Goal: Find specific page/section: Find specific page/section

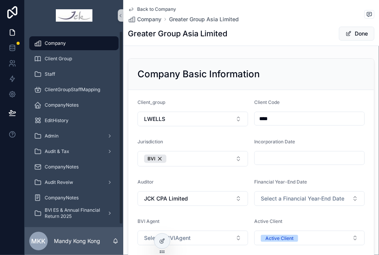
scroll to position [1435, 0]
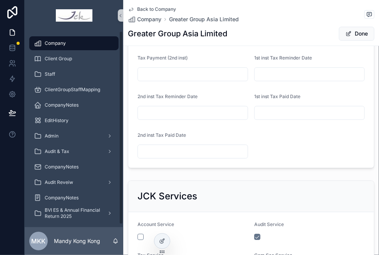
click at [72, 41] on div "Company" at bounding box center [74, 43] width 80 height 12
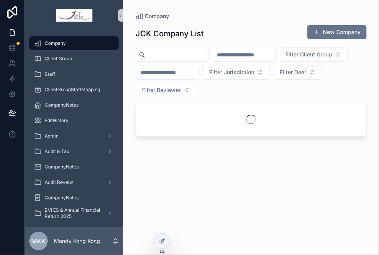
click at [161, 57] on input "scrollable content" at bounding box center [176, 54] width 63 height 11
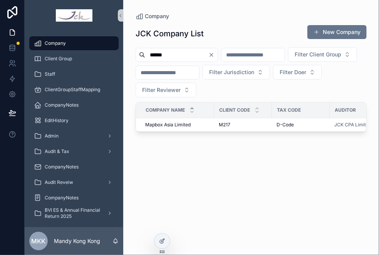
type input "******"
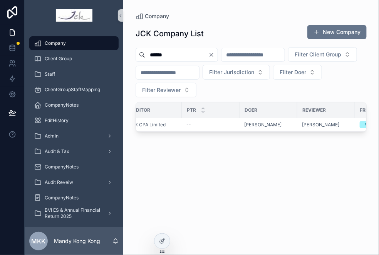
scroll to position [0, 386]
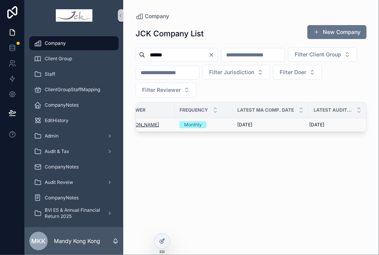
click at [142, 121] on span "[PERSON_NAME]" at bounding box center [140, 124] width 37 height 6
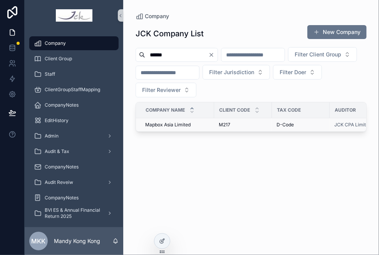
click at [151, 122] on span "Mapbox Asia Limited" at bounding box center [168, 124] width 46 height 6
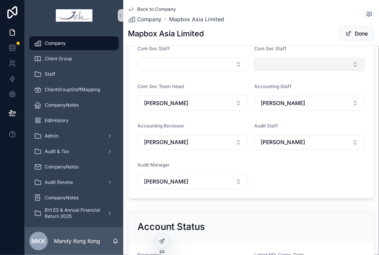
scroll to position [300, 0]
